Goal: Task Accomplishment & Management: Manage account settings

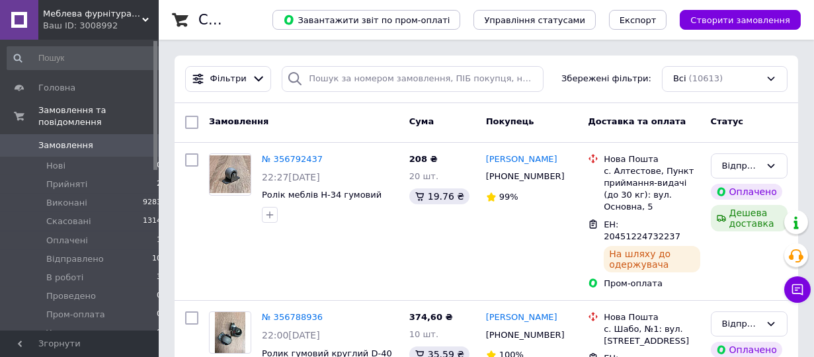
click at [93, 21] on div "Ваш ID: 3008992" at bounding box center [101, 26] width 116 height 12
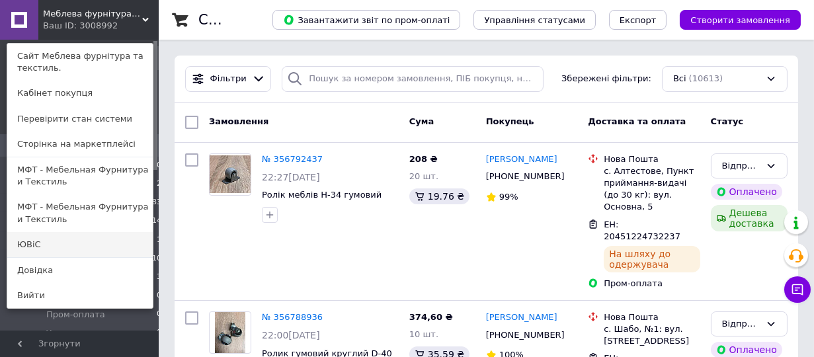
click at [69, 243] on link "ЮВіС" at bounding box center [79, 244] width 145 height 25
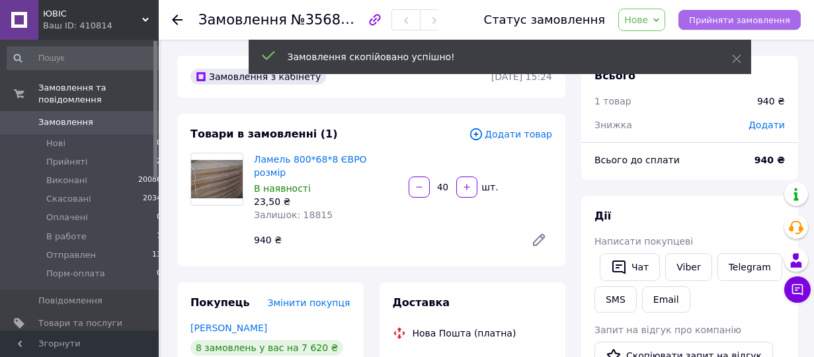
click at [724, 16] on span "Прийняти замовлення" at bounding box center [739, 20] width 101 height 10
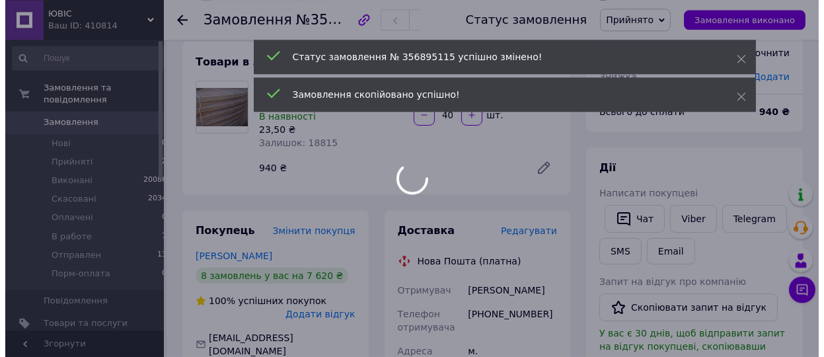
scroll to position [73, 0]
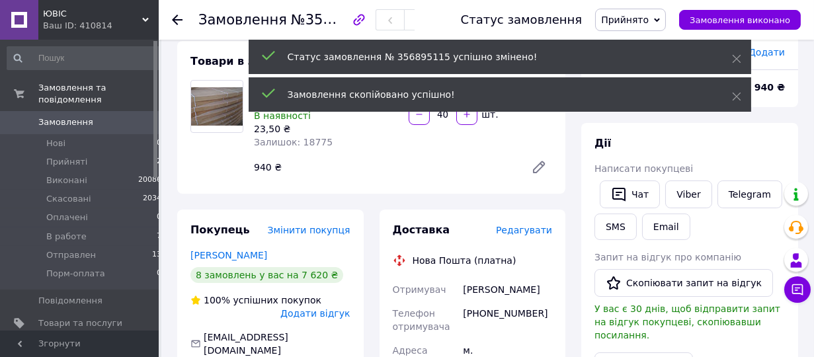
click at [523, 225] on span "Редагувати" at bounding box center [524, 230] width 56 height 11
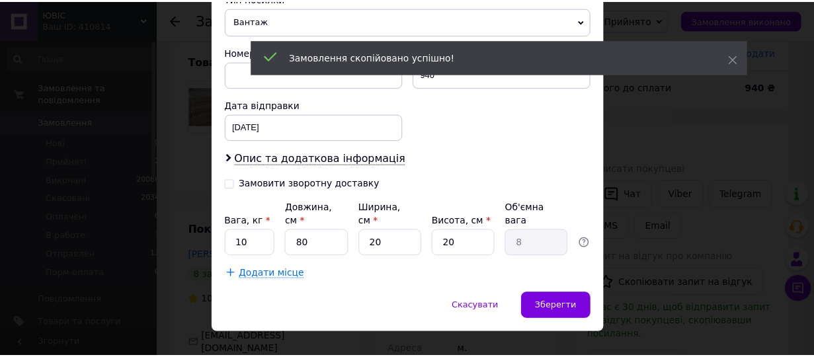
scroll to position [543, 0]
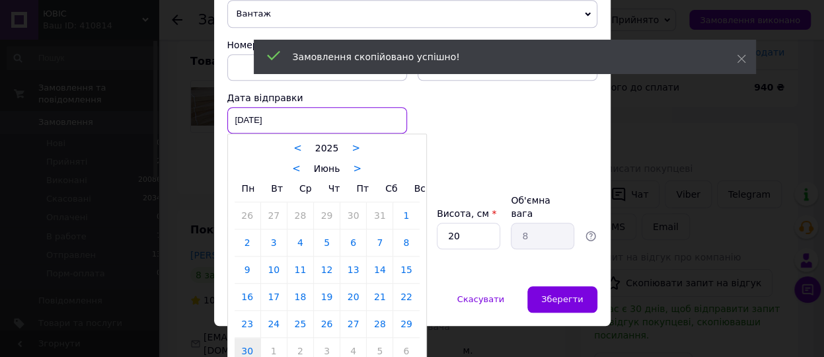
click at [306, 122] on input "30.06.2025" at bounding box center [317, 120] width 180 height 26
click at [353, 169] on link ">" at bounding box center [357, 169] width 9 height 12
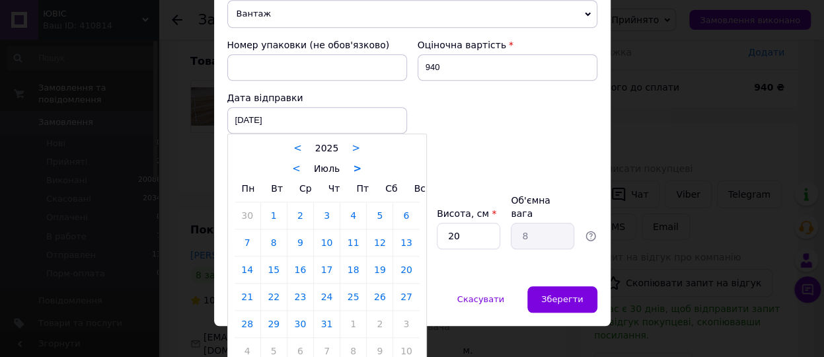
click at [353, 169] on link ">" at bounding box center [357, 169] width 9 height 12
click at [265, 267] on link "12" at bounding box center [274, 269] width 26 height 26
type input "12.08.2025"
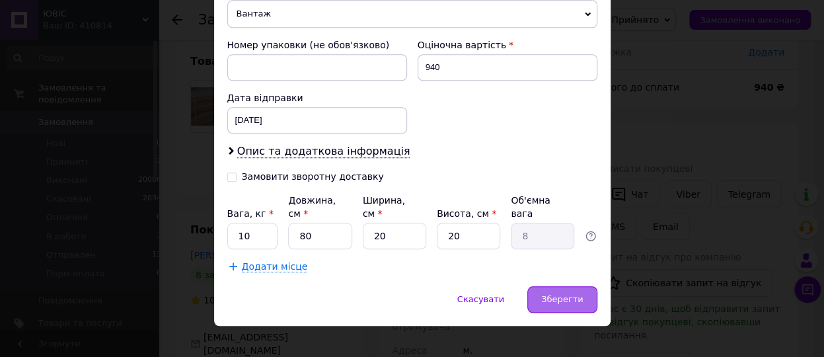
click at [553, 294] on span "Зберегти" at bounding box center [562, 299] width 42 height 10
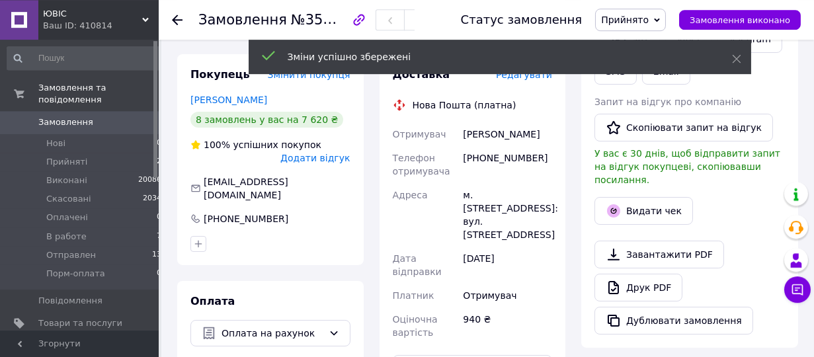
scroll to position [509, 0]
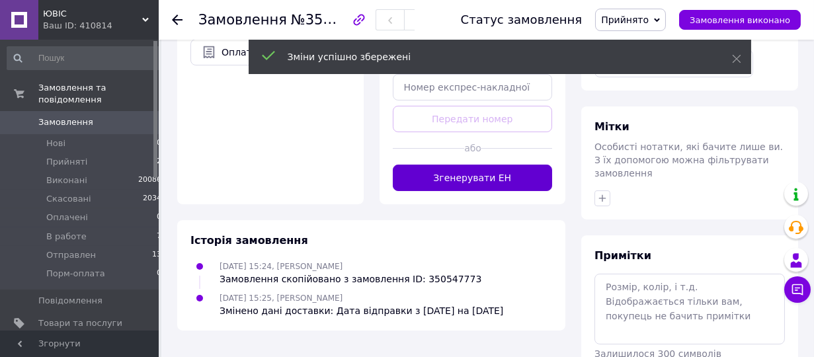
click at [459, 165] on button "Згенерувати ЕН" at bounding box center [473, 178] width 160 height 26
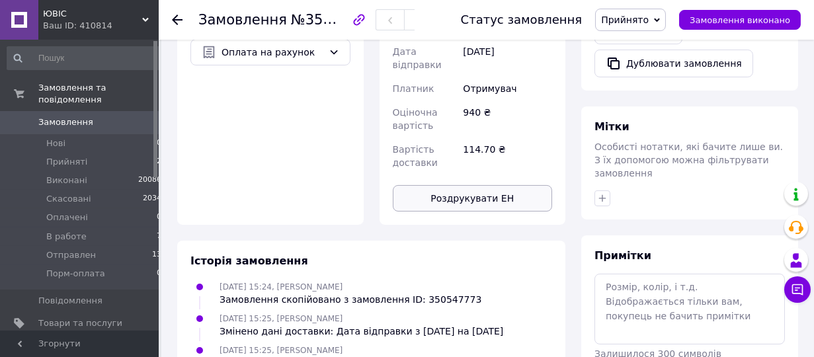
click at [488, 185] on button "Роздрукувати ЕН" at bounding box center [473, 198] width 160 height 26
click at [728, 24] on span "Замовлення виконано" at bounding box center [739, 20] width 100 height 10
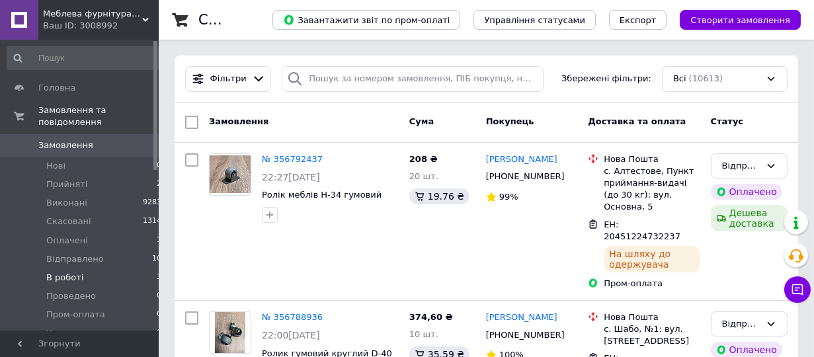
click at [80, 268] on li "В роботі 3" at bounding box center [84, 277] width 169 height 19
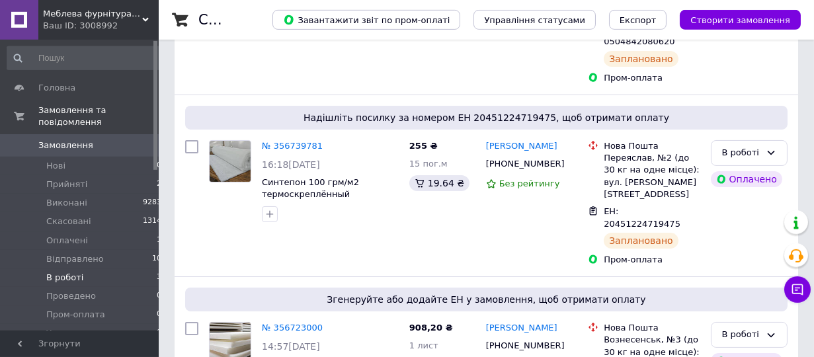
scroll to position [334, 0]
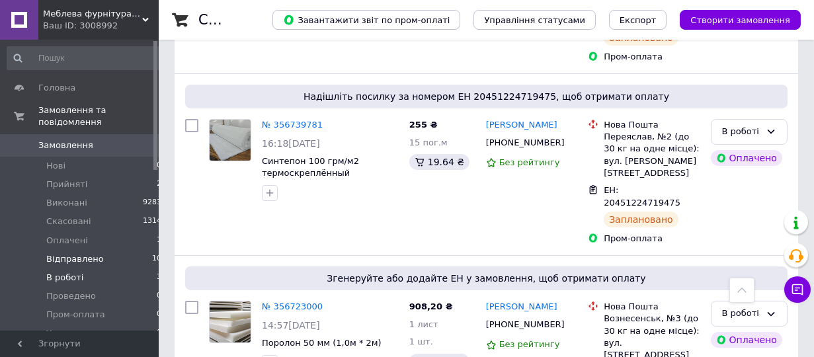
click at [92, 253] on span "Відправлено" at bounding box center [75, 259] width 58 height 12
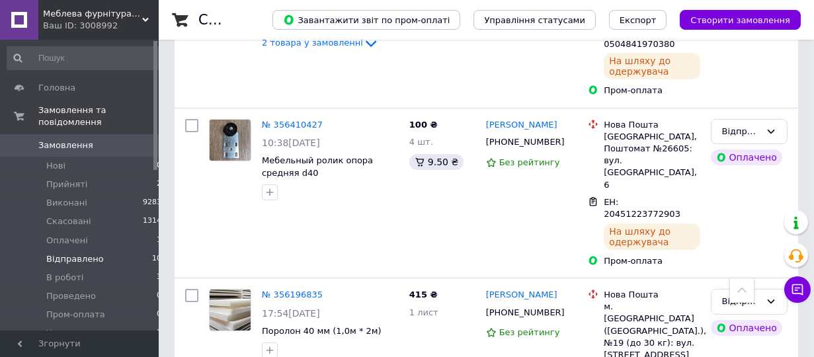
scroll to position [1132, 0]
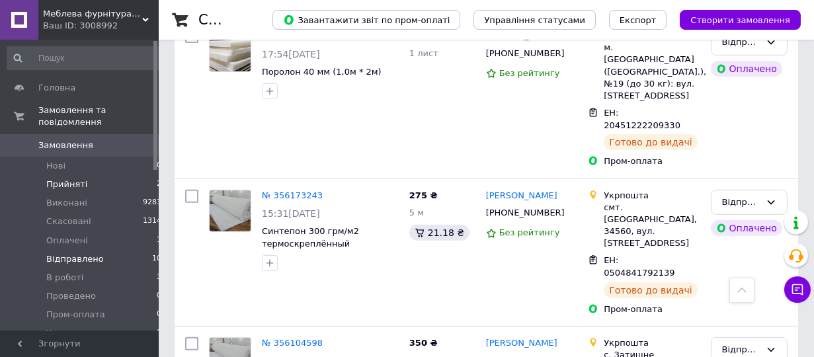
click at [94, 175] on li "Прийняті 2" at bounding box center [84, 184] width 169 height 19
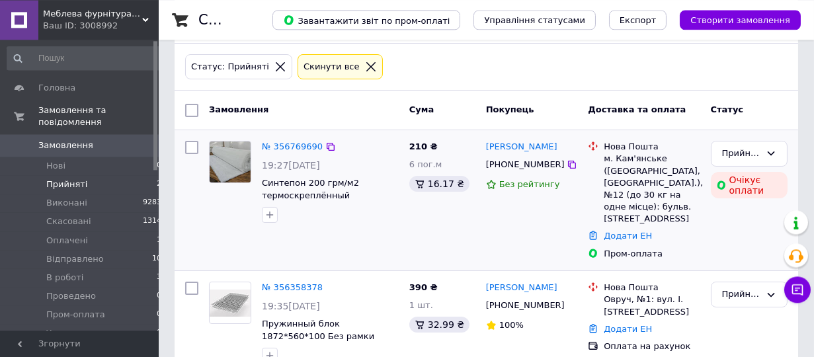
scroll to position [92, 0]
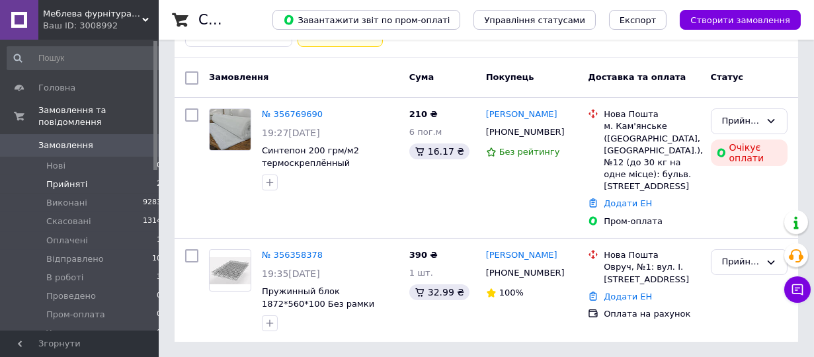
click at [97, 13] on span "Меблева фурнітура та текстиль." at bounding box center [92, 14] width 99 height 12
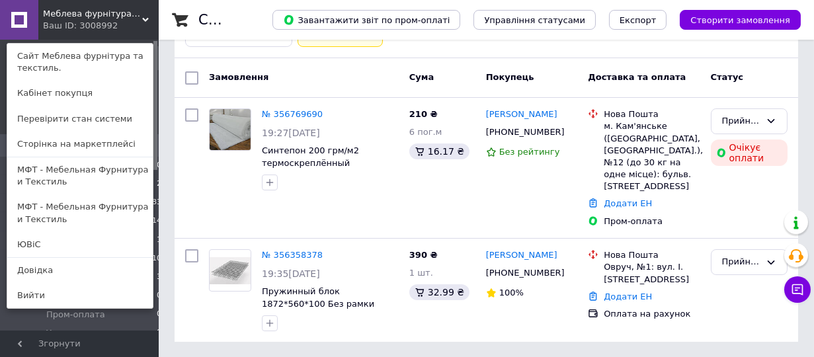
click at [108, 19] on span "Меблева фурнітура та текстиль." at bounding box center [92, 14] width 99 height 12
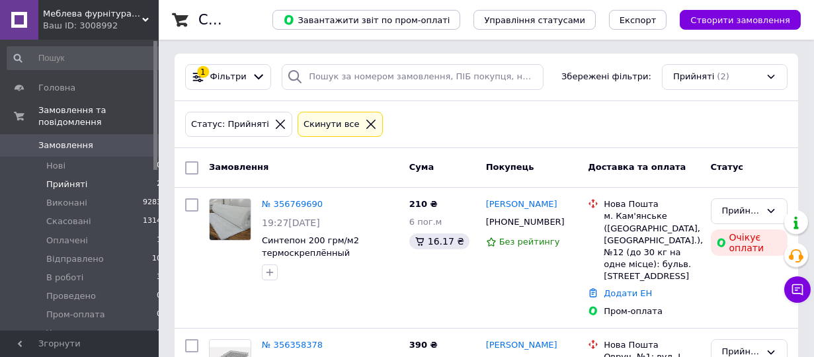
scroll to position [0, 0]
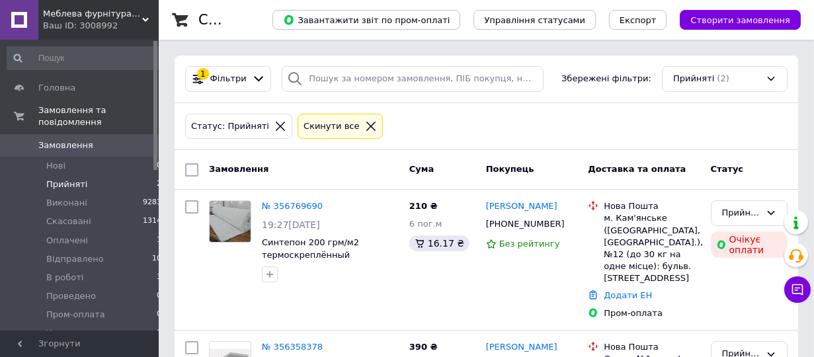
click at [365, 128] on icon at bounding box center [371, 126] width 12 height 12
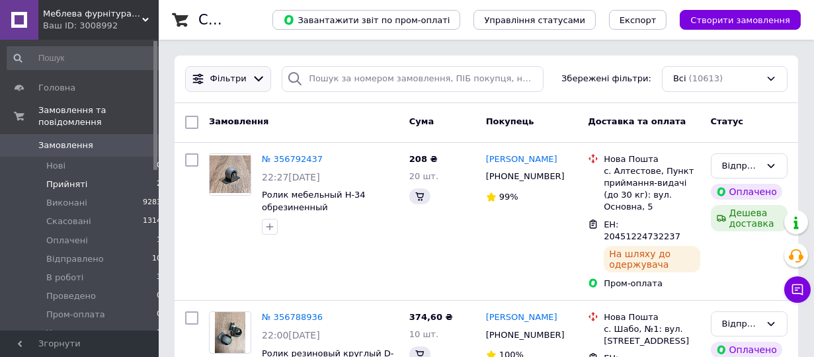
click at [233, 79] on span "Фільтри" at bounding box center [228, 79] width 36 height 13
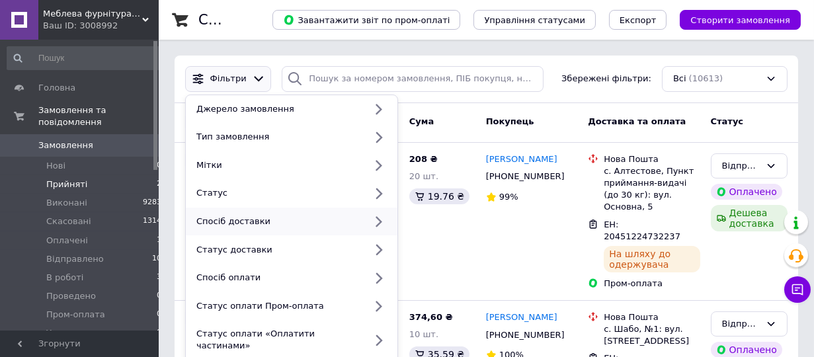
click at [230, 215] on div "Спосіб доставки" at bounding box center [292, 222] width 212 height 28
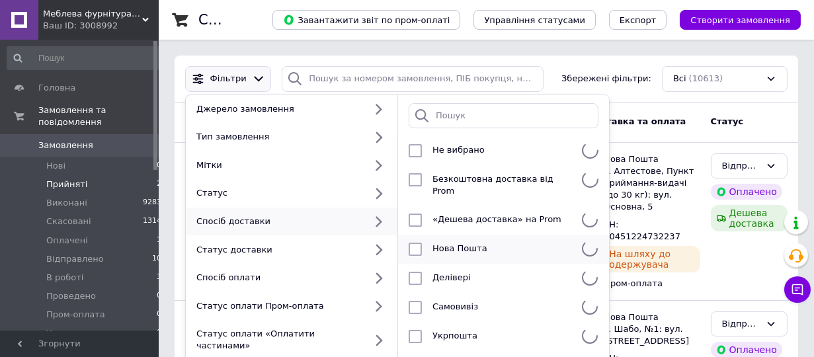
scroll to position [101, 0]
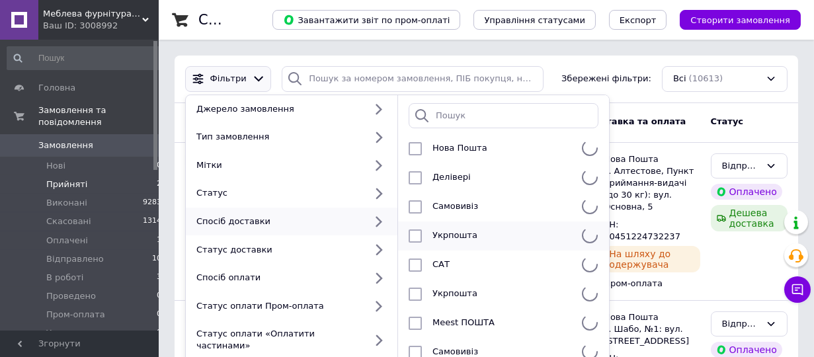
click at [413, 229] on input "checkbox" at bounding box center [414, 235] width 13 height 13
checkbox input "true"
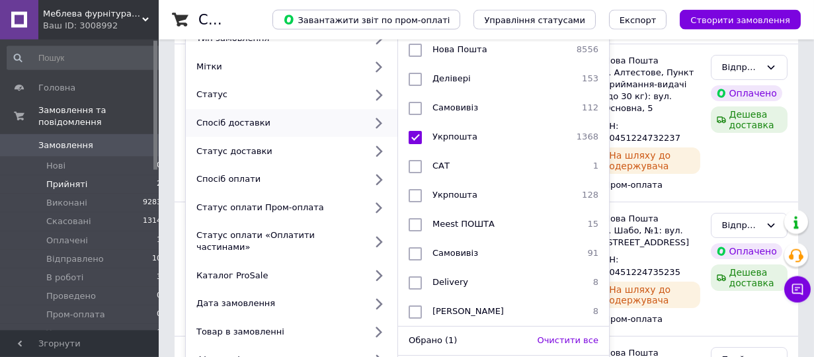
scroll to position [291, 0]
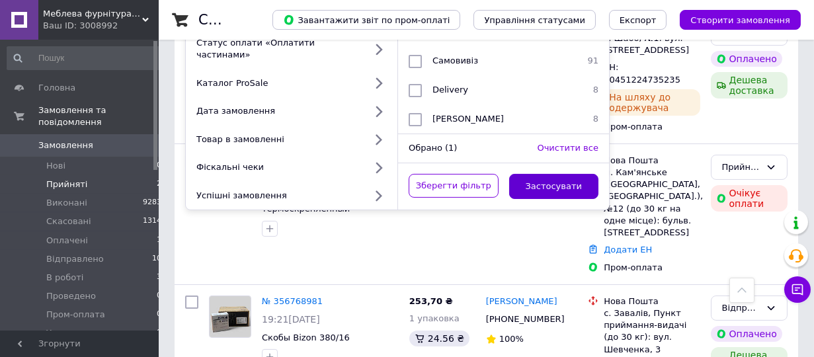
click at [554, 174] on button "Застосувати" at bounding box center [554, 187] width 90 height 26
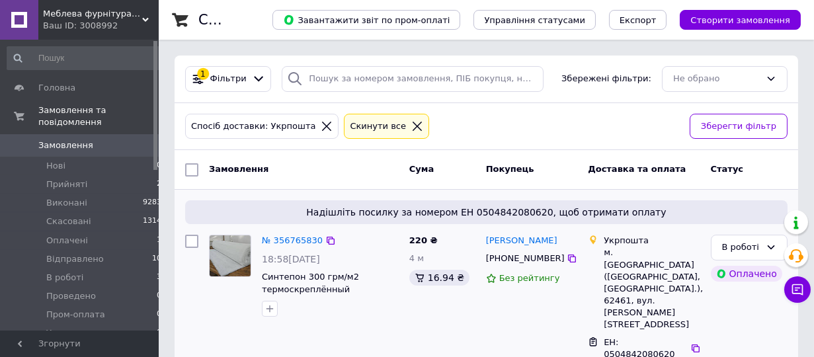
click at [192, 241] on input "checkbox" at bounding box center [191, 241] width 13 height 13
checkbox input "true"
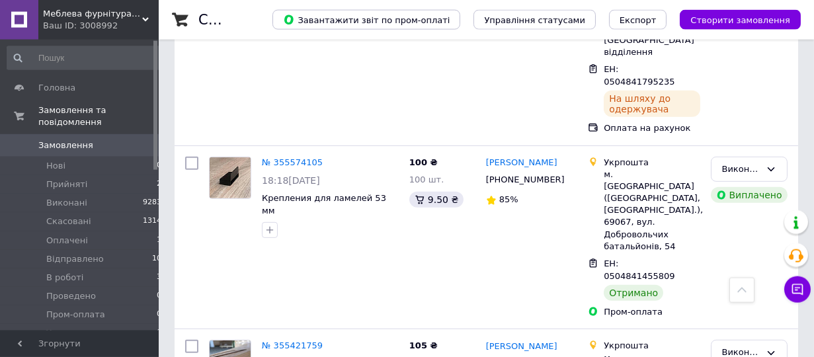
scroll to position [1672, 0]
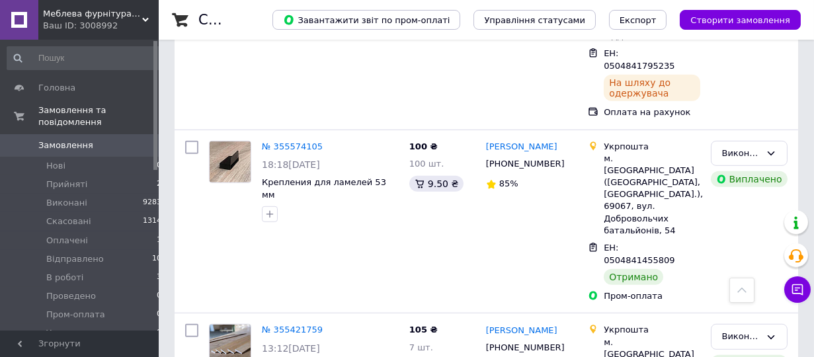
click at [77, 18] on span "Меблева фурнітура та текстиль." at bounding box center [92, 14] width 99 height 12
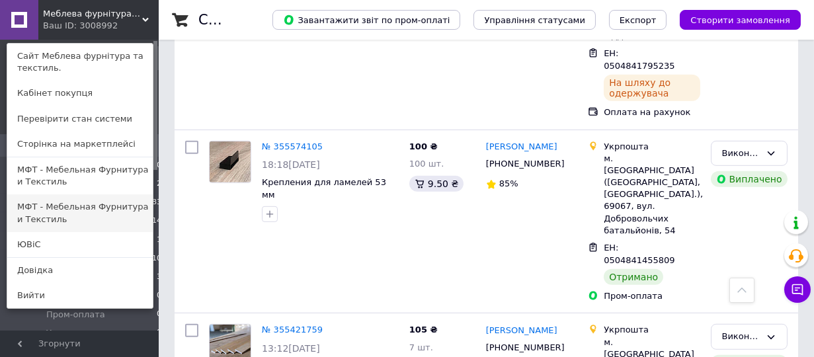
click at [68, 213] on link "МФТ - Мебельная Фурнитура и Текстиль" at bounding box center [79, 212] width 145 height 37
checkbox input "true"
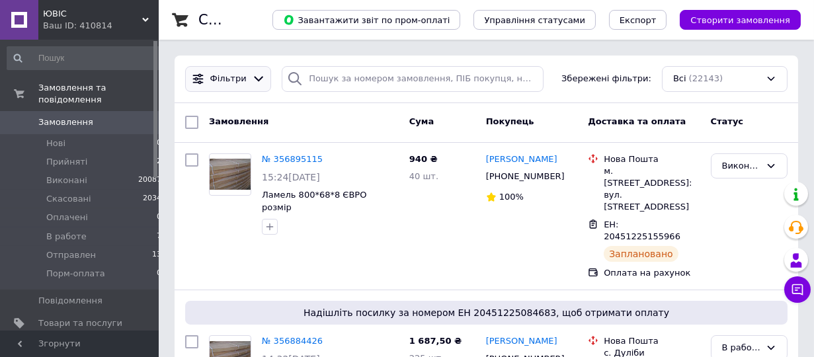
click at [239, 74] on span "Фільтри" at bounding box center [228, 79] width 36 height 13
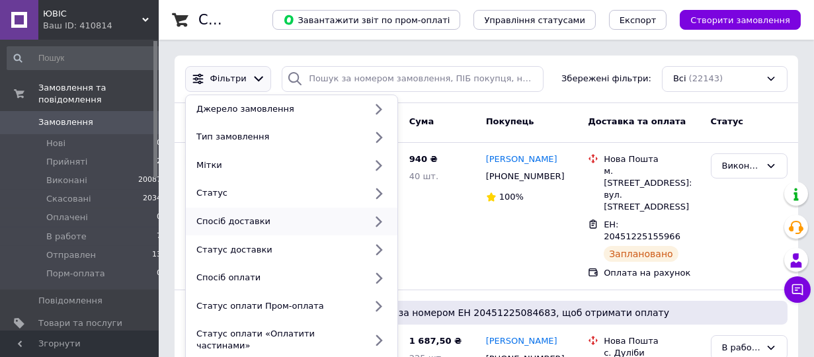
click at [250, 223] on div "Спосіб доставки" at bounding box center [278, 221] width 174 height 12
click at [314, 222] on div "Спосіб доставки" at bounding box center [278, 221] width 174 height 12
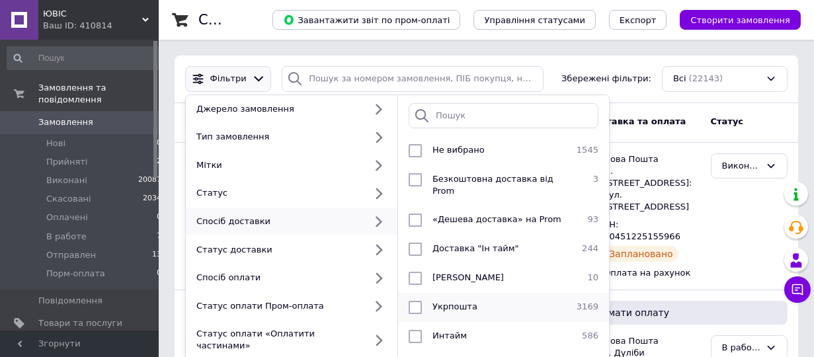
click at [414, 301] on input "checkbox" at bounding box center [414, 307] width 13 height 13
checkbox input "true"
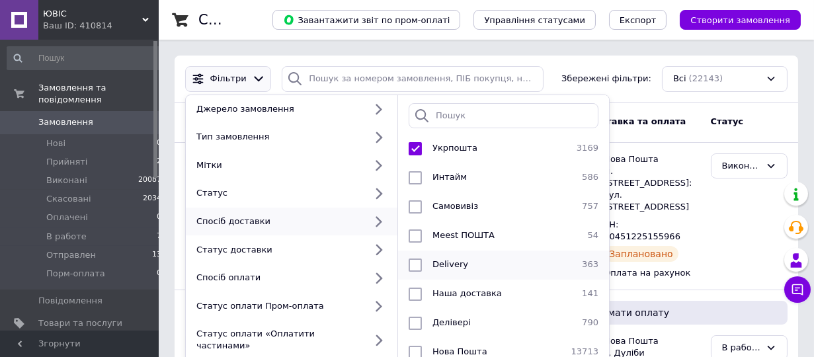
scroll to position [218, 0]
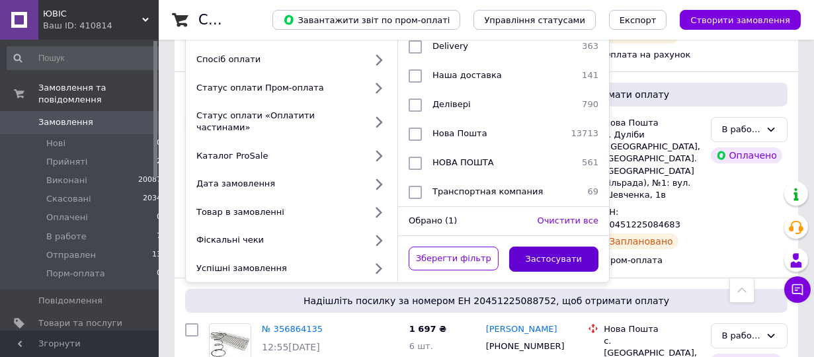
click at [539, 247] on button "Застосувати" at bounding box center [554, 260] width 90 height 26
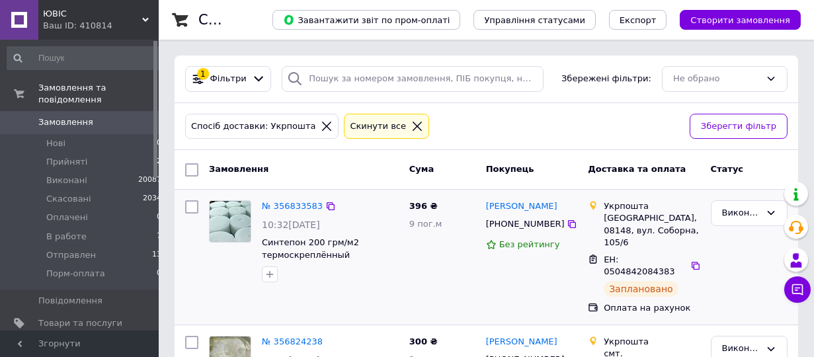
click at [195, 207] on input "checkbox" at bounding box center [191, 206] width 13 height 13
checkbox input "true"
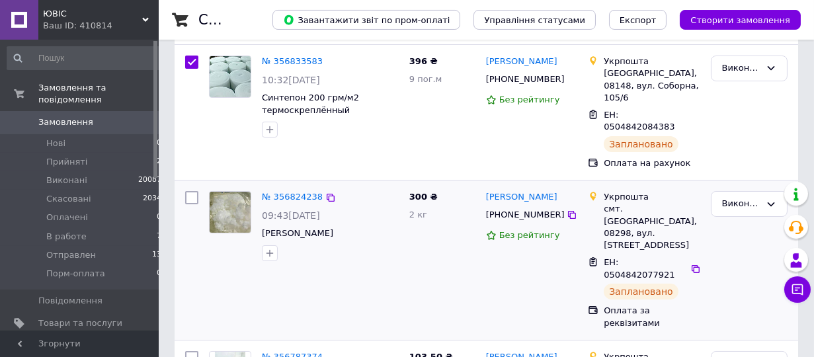
scroll to position [145, 0]
click at [194, 190] on input "checkbox" at bounding box center [191, 196] width 13 height 13
checkbox input "true"
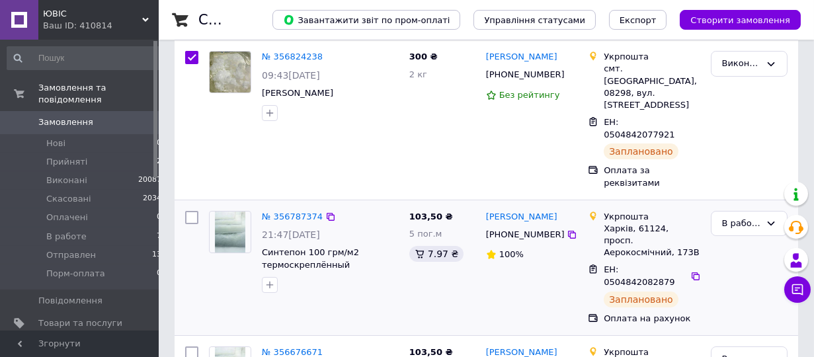
scroll to position [291, 0]
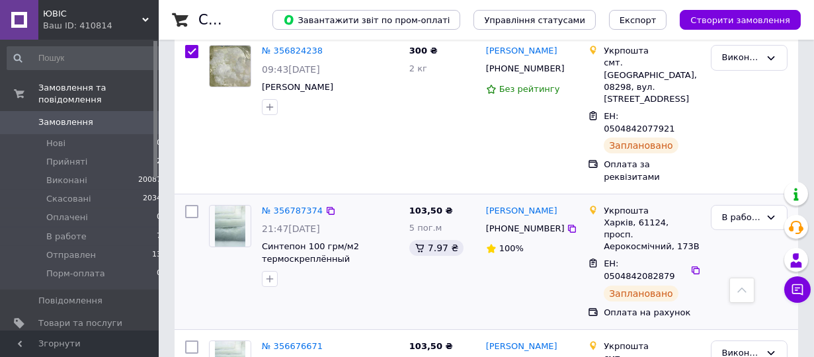
click at [194, 205] on input "checkbox" at bounding box center [191, 211] width 13 height 13
checkbox input "true"
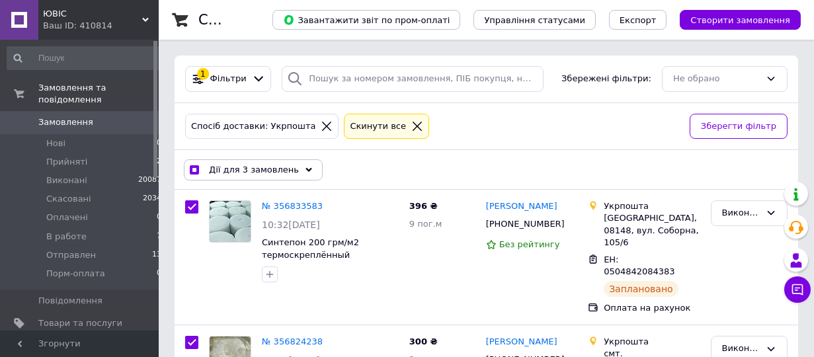
click at [266, 168] on span "Дії для 3 замовлень" at bounding box center [254, 170] width 90 height 12
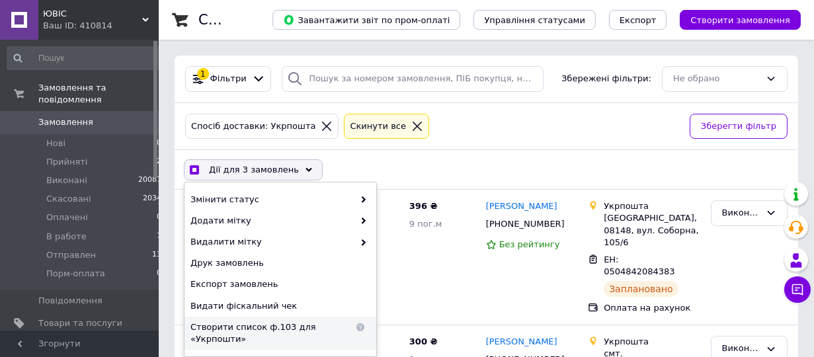
click at [295, 322] on span "Створити список ф.103 для «Укрпошти»" at bounding box center [271, 333] width 163 height 24
checkbox input "true"
